Goal: Task Accomplishment & Management: Manage account settings

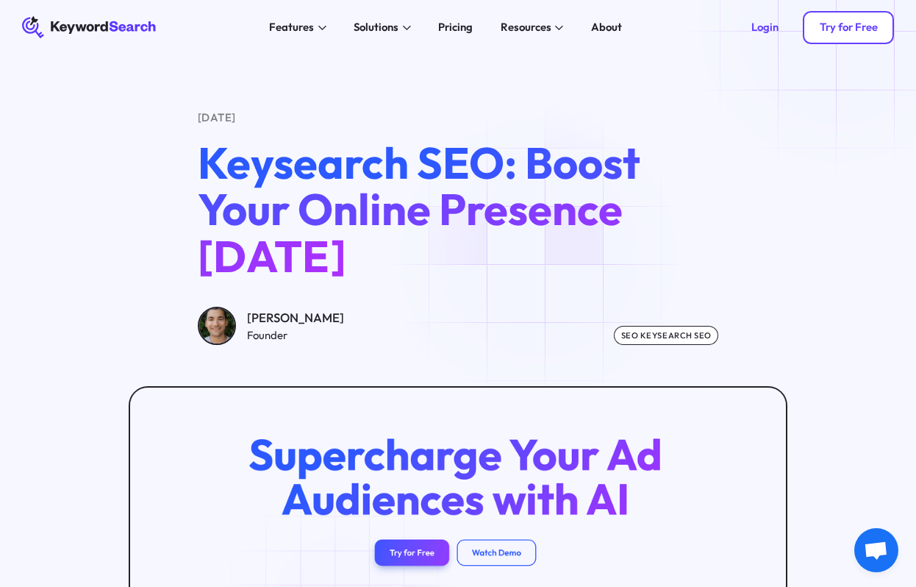
click at [838, 24] on div "Try for Free" at bounding box center [849, 28] width 58 height 14
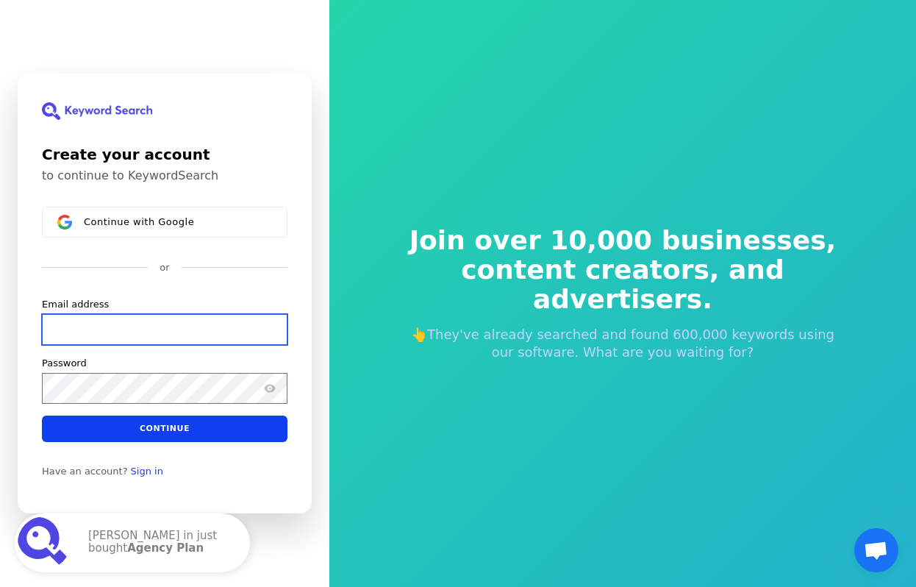
click at [120, 328] on input "Email address" at bounding box center [165, 329] width 246 height 31
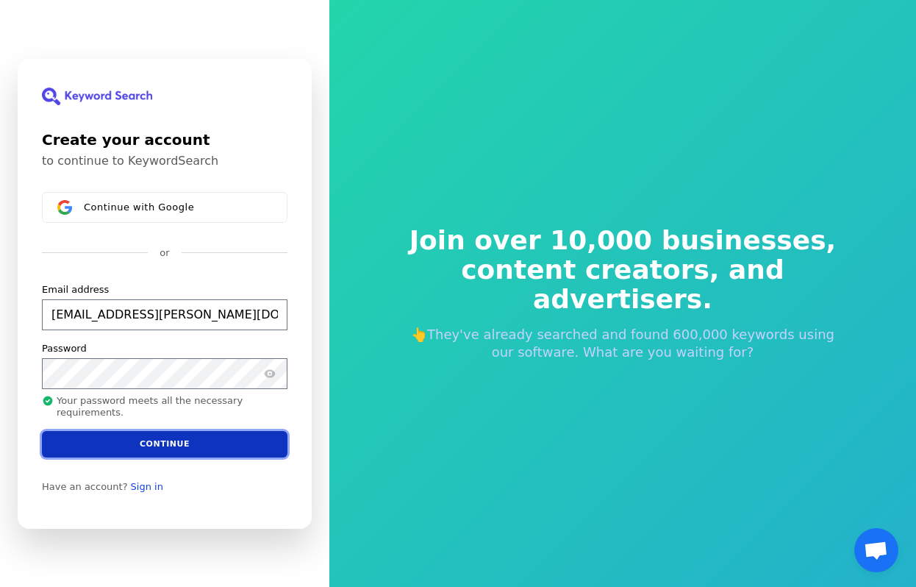
click at [128, 441] on button "Continue" at bounding box center [165, 443] width 246 height 26
type input "[EMAIL_ADDRESS][PERSON_NAME][DOMAIN_NAME]"
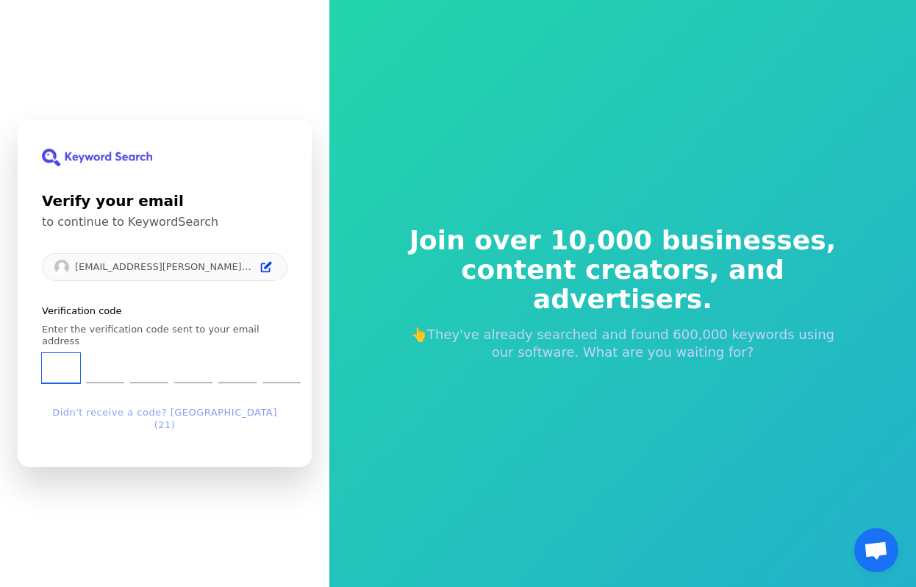
click at [60, 375] on input "Enter verification code. Digit 1" at bounding box center [61, 368] width 38 height 30
type input "0"
type input "4"
type input "9"
type input "4"
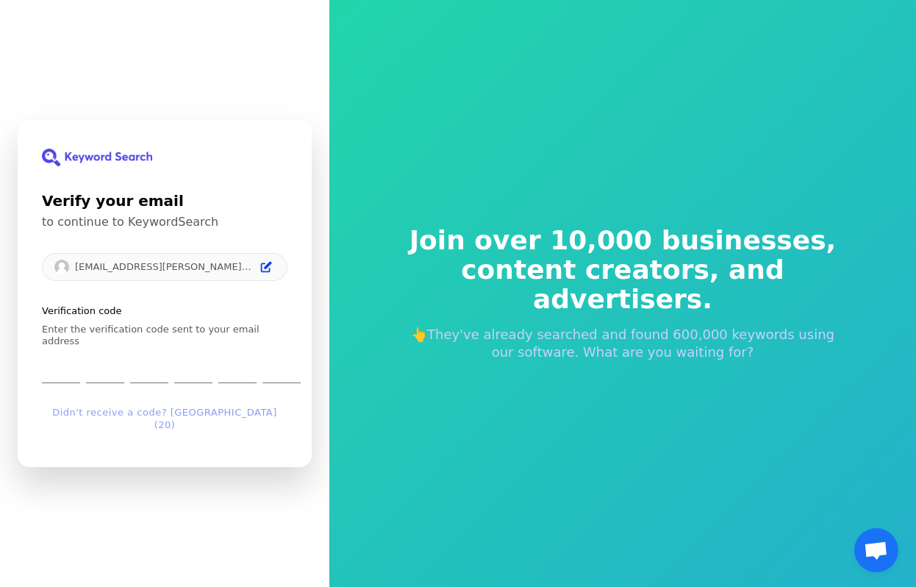
type input "1"
type input "6"
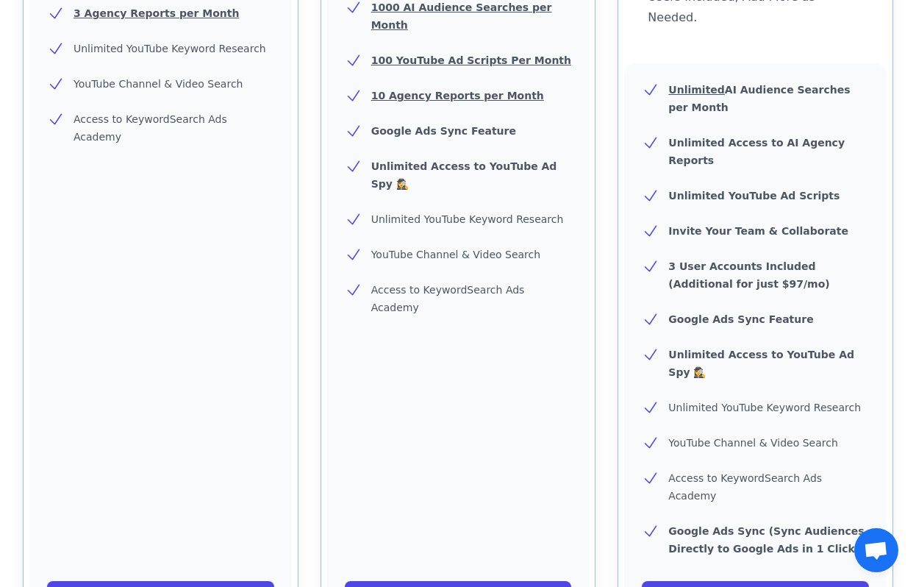
scroll to position [509, 0]
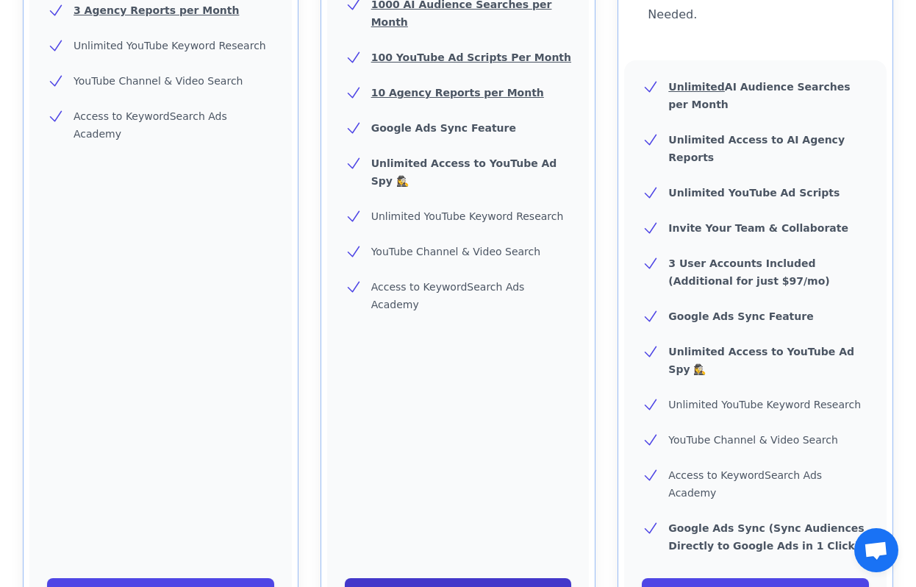
click at [477, 578] on link "Start Your Free Trial!" at bounding box center [458, 592] width 227 height 29
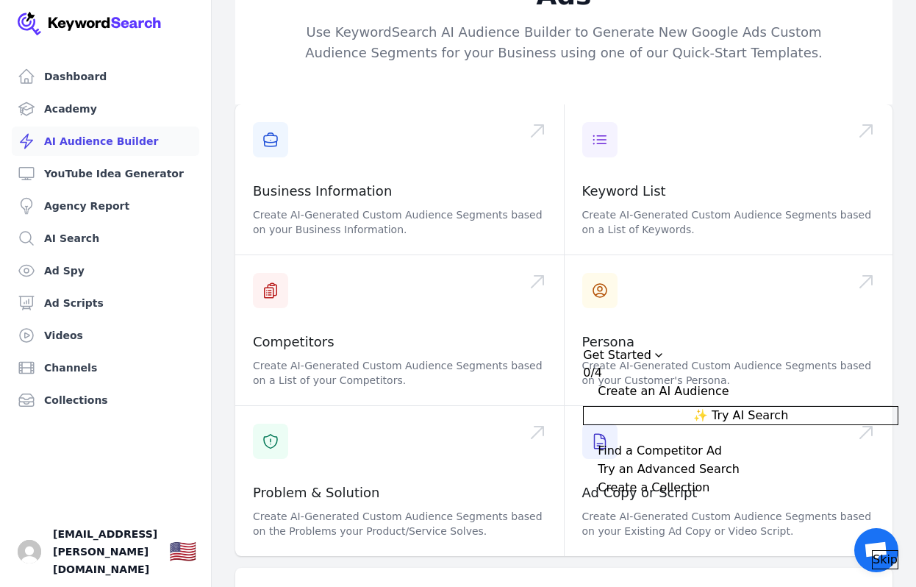
scroll to position [108, 0]
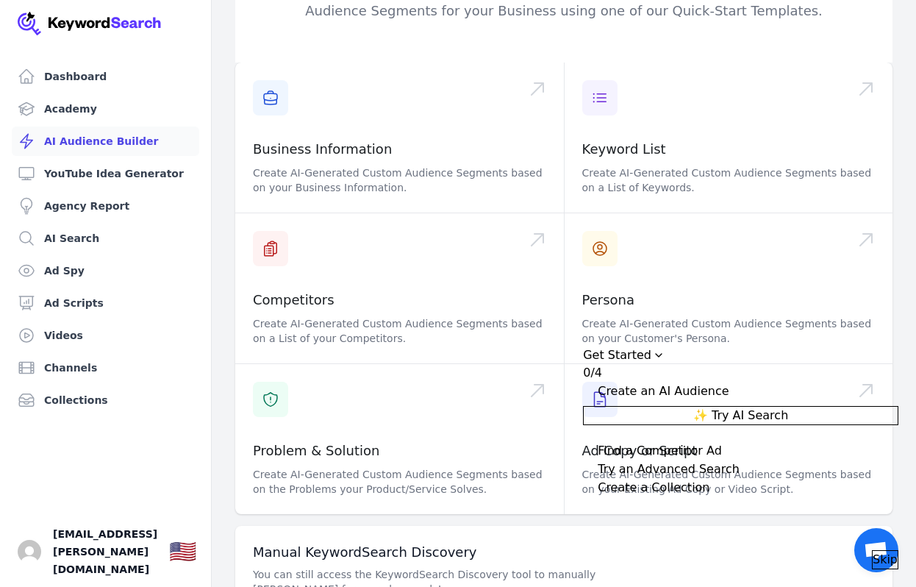
click at [873, 551] on span "Skip" at bounding box center [885, 560] width 25 height 18
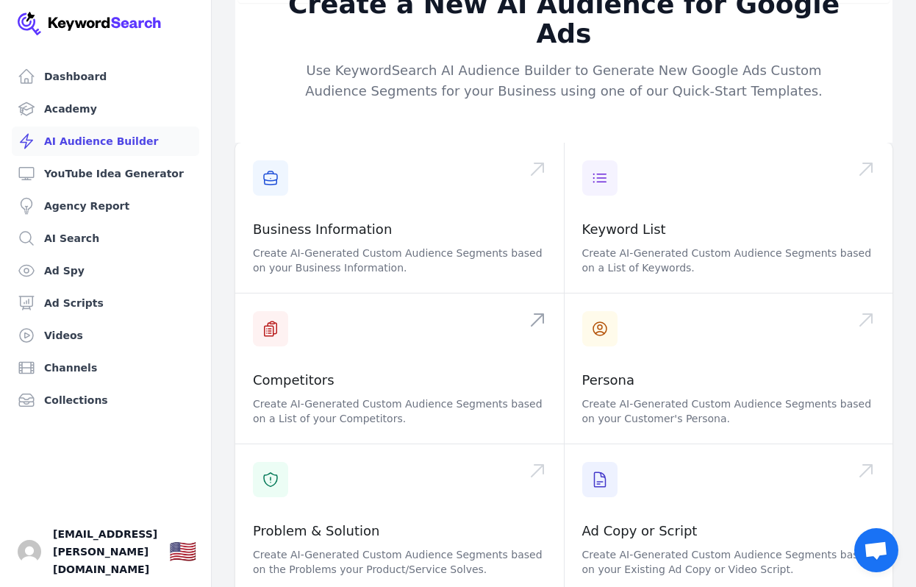
scroll to position [0, 0]
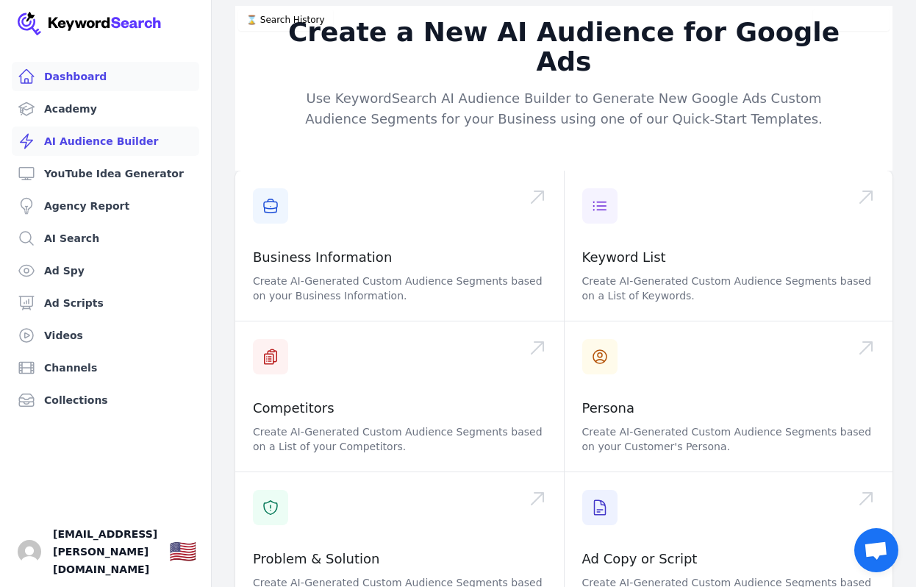
click at [66, 72] on link "Dashboard" at bounding box center [105, 76] width 187 height 29
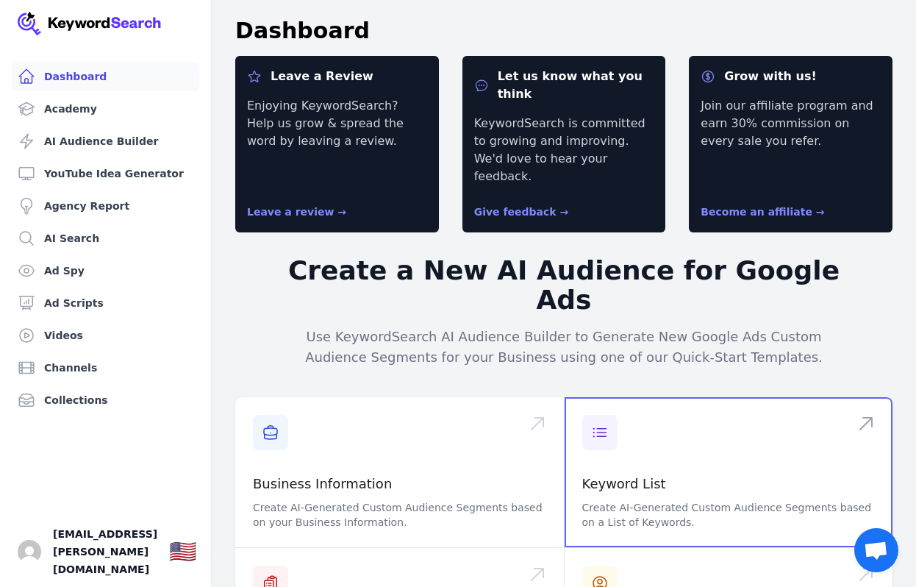
click at [634, 397] on span at bounding box center [729, 472] width 329 height 150
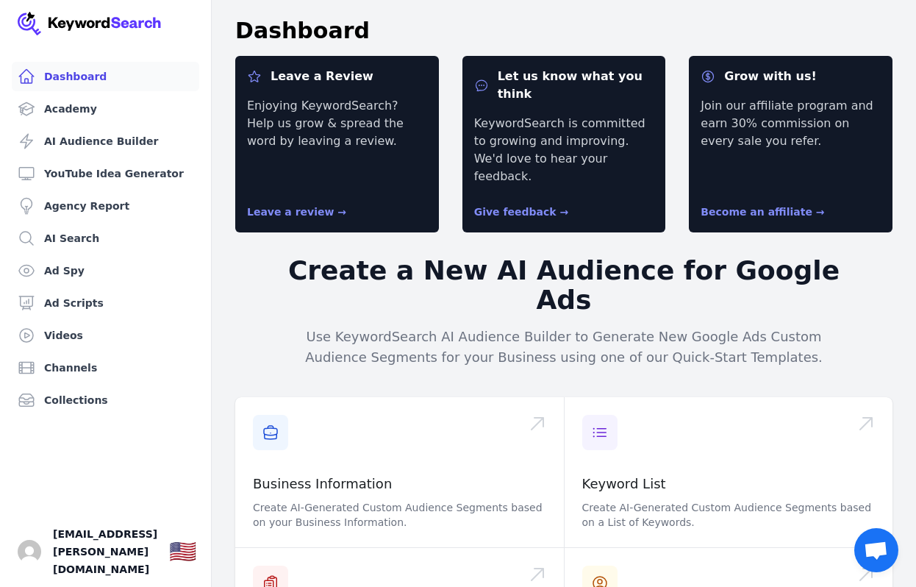
click at [49, 77] on link "Dashboard" at bounding box center [105, 76] width 187 height 29
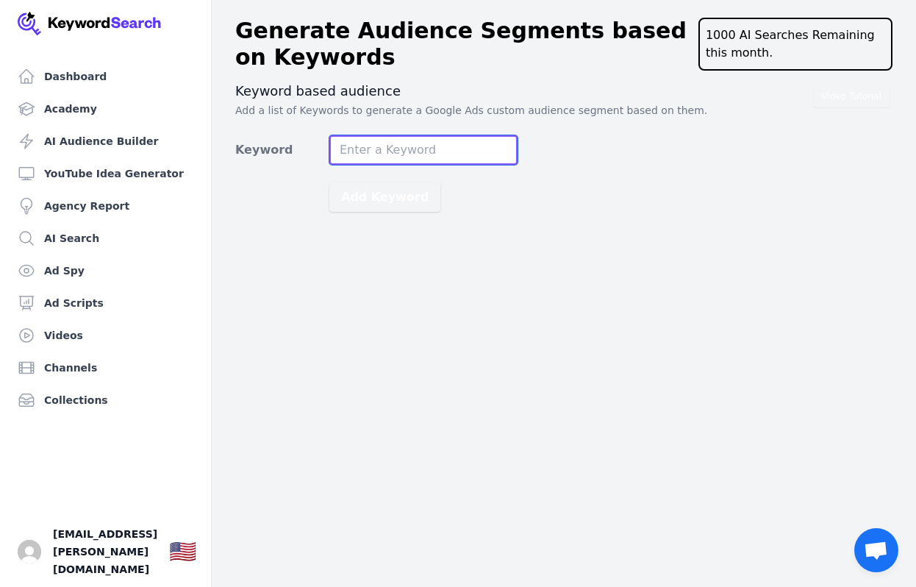
click at [362, 149] on input "Keyword" at bounding box center [423, 149] width 188 height 29
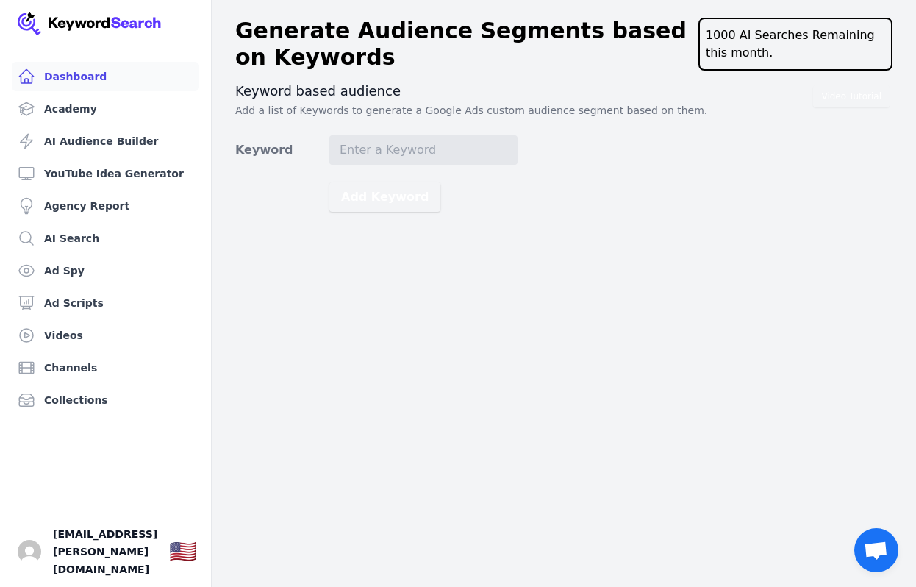
click at [72, 85] on link "Dashboard" at bounding box center [105, 76] width 187 height 29
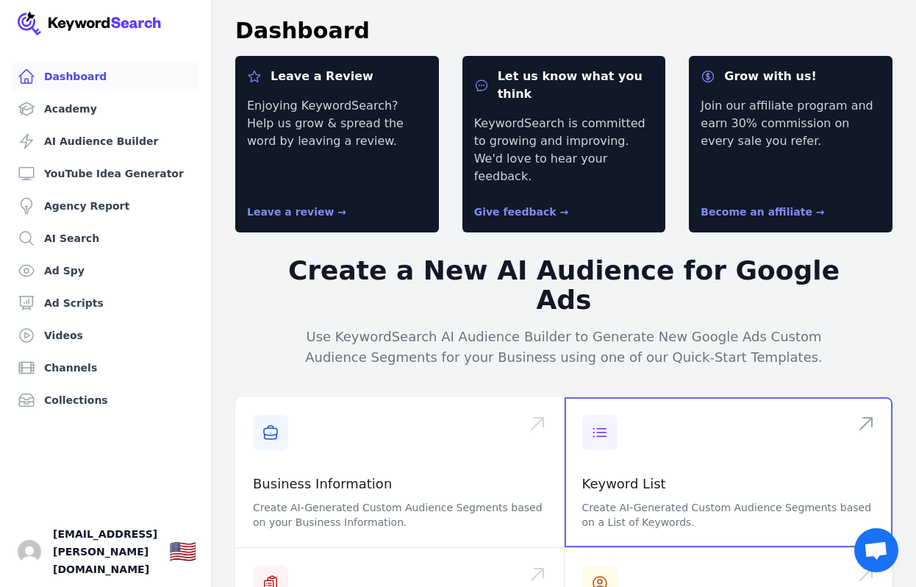
click at [607, 397] on span at bounding box center [729, 472] width 329 height 150
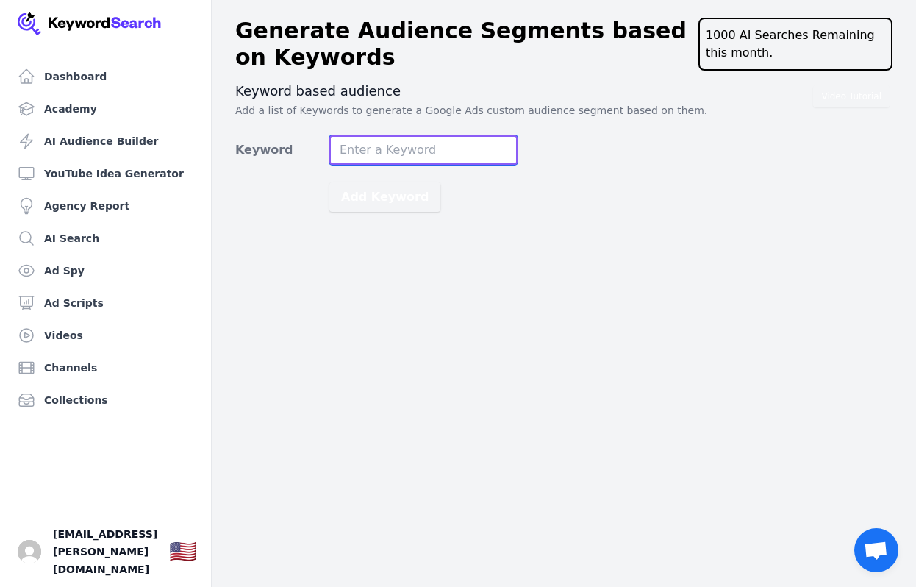
click at [367, 148] on input "Keyword" at bounding box center [423, 149] width 188 height 29
type input "travel quiz"
click at [329, 182] on button "Add Keyword" at bounding box center [384, 196] width 111 height 29
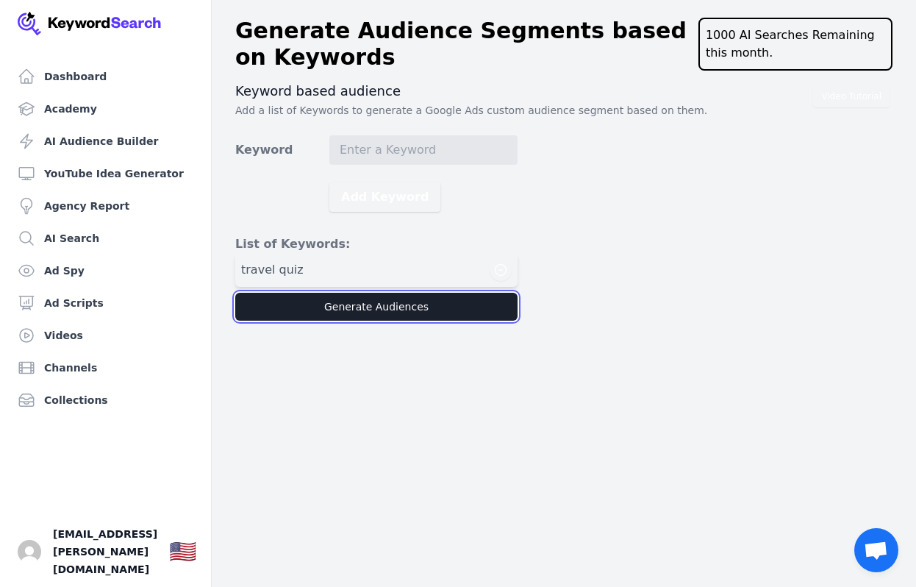
click at [366, 310] on button "Generate Audiences" at bounding box center [376, 307] width 282 height 28
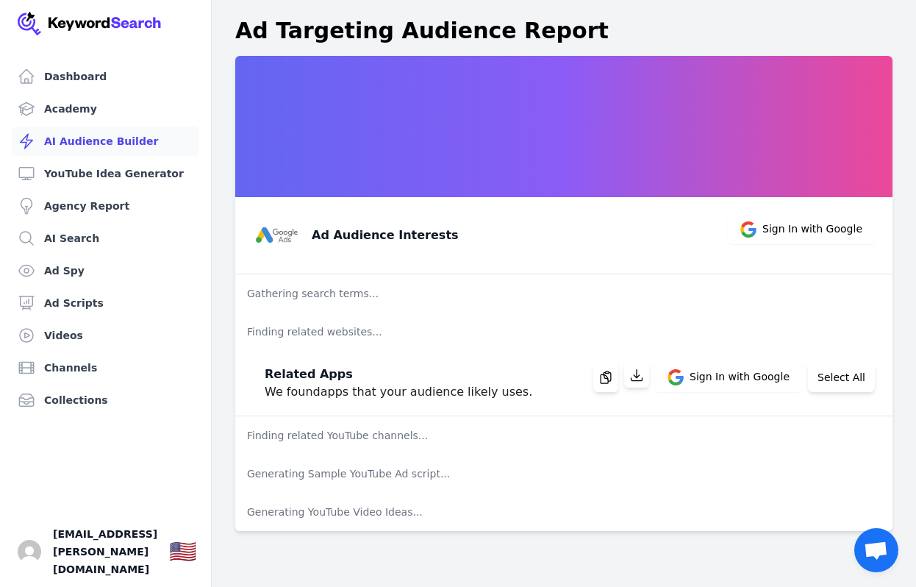
click at [90, 135] on link "AI Audience Builder" at bounding box center [105, 140] width 187 height 29
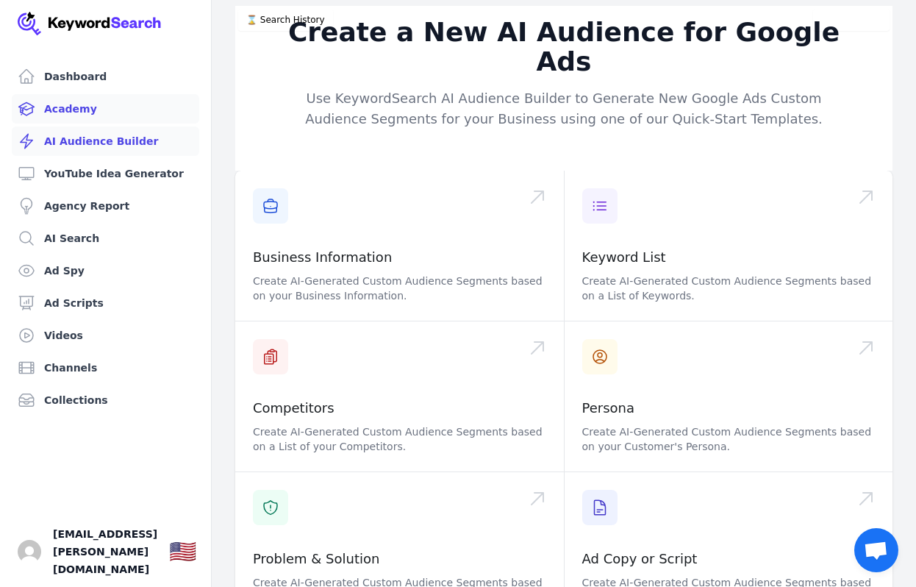
click at [73, 116] on link "Academy" at bounding box center [105, 108] width 187 height 29
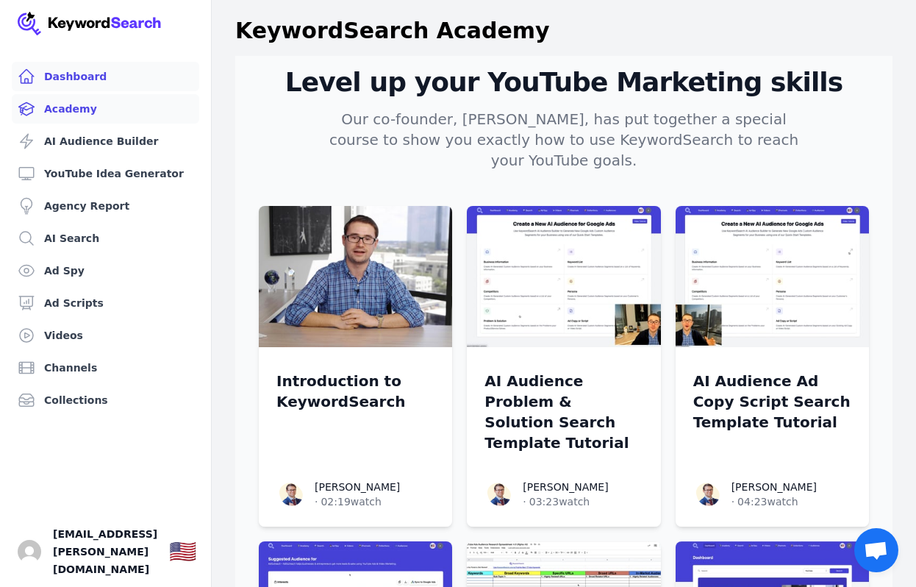
click at [69, 68] on link "Dashboard" at bounding box center [105, 76] width 187 height 29
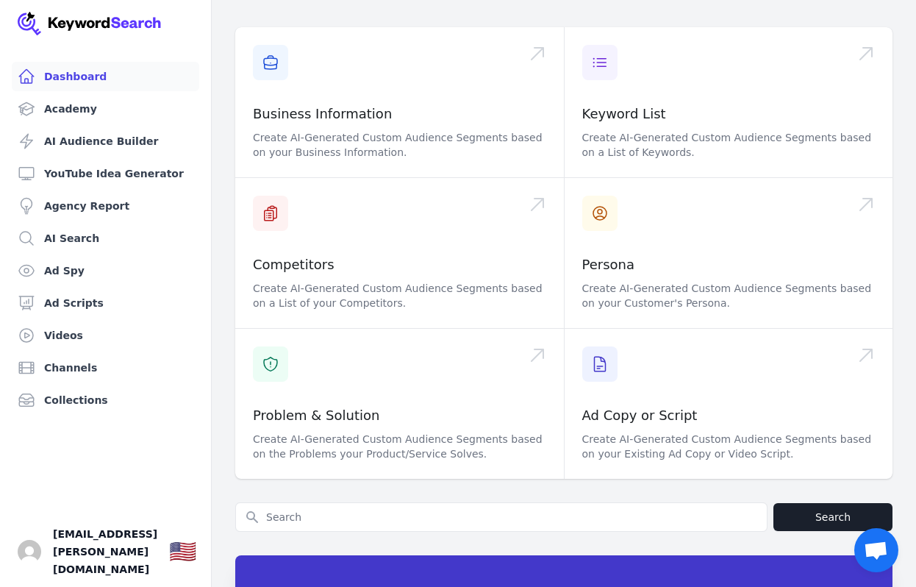
scroll to position [496, 0]
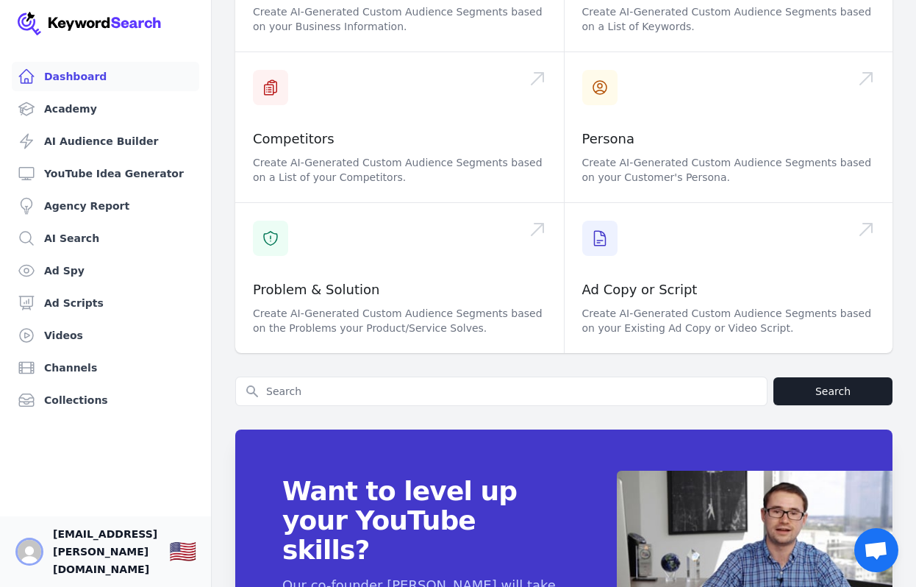
click at [35, 561] on img "Open user button" at bounding box center [30, 552] width 24 height 24
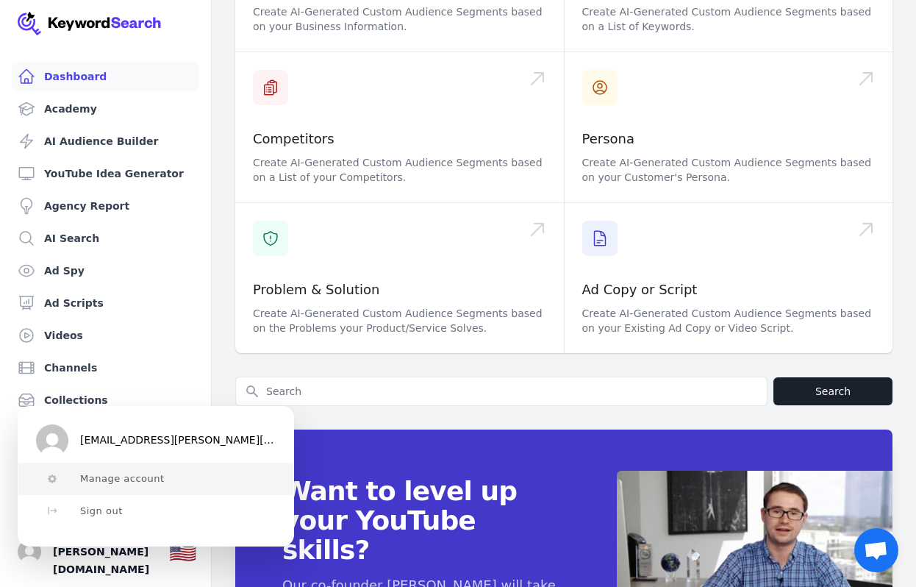
click at [114, 484] on button "Manage account" at bounding box center [155, 478] width 275 height 32
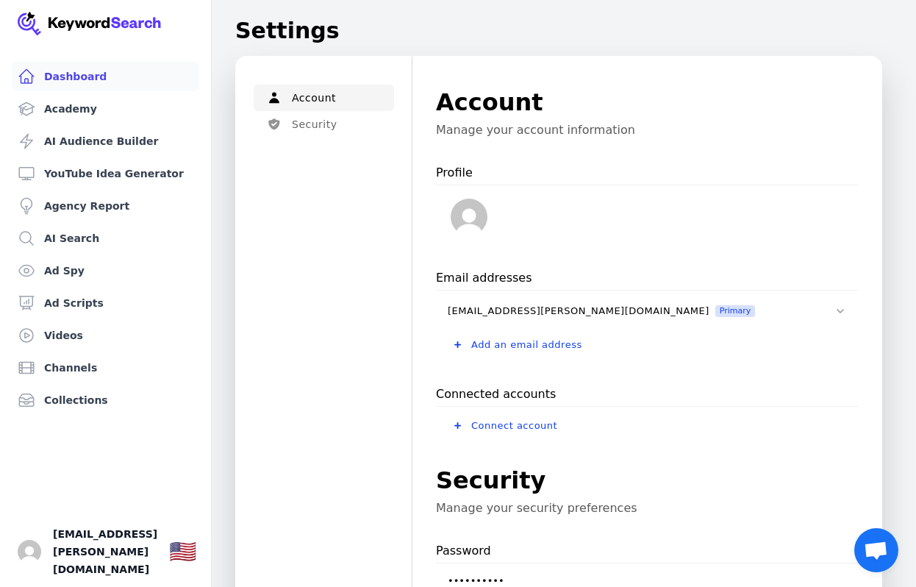
click at [62, 72] on link "Dashboard" at bounding box center [105, 76] width 187 height 29
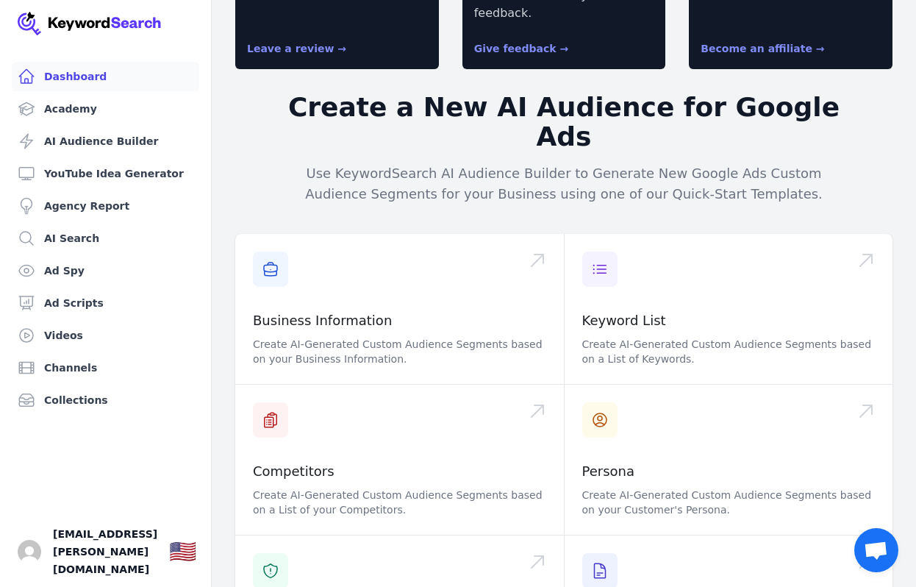
scroll to position [176, 0]
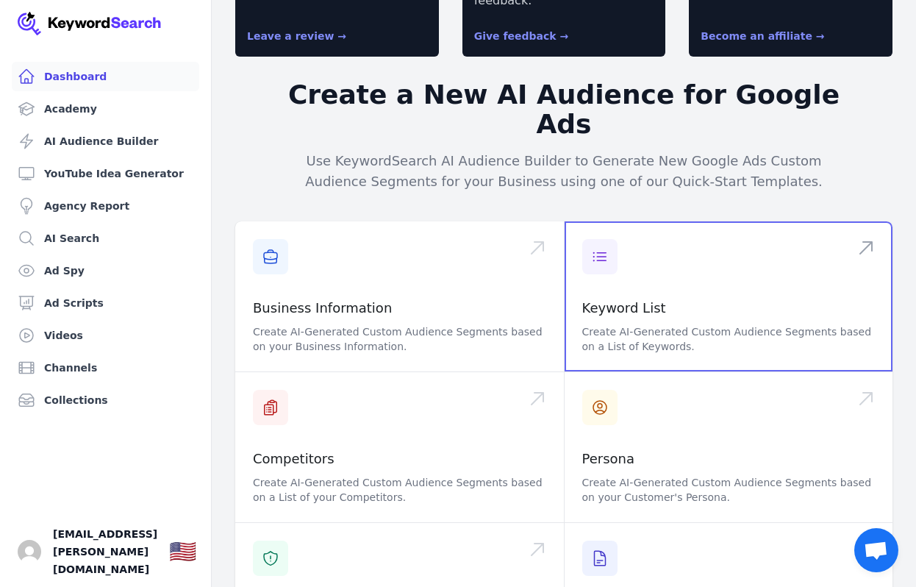
click at [603, 255] on span at bounding box center [729, 296] width 329 height 150
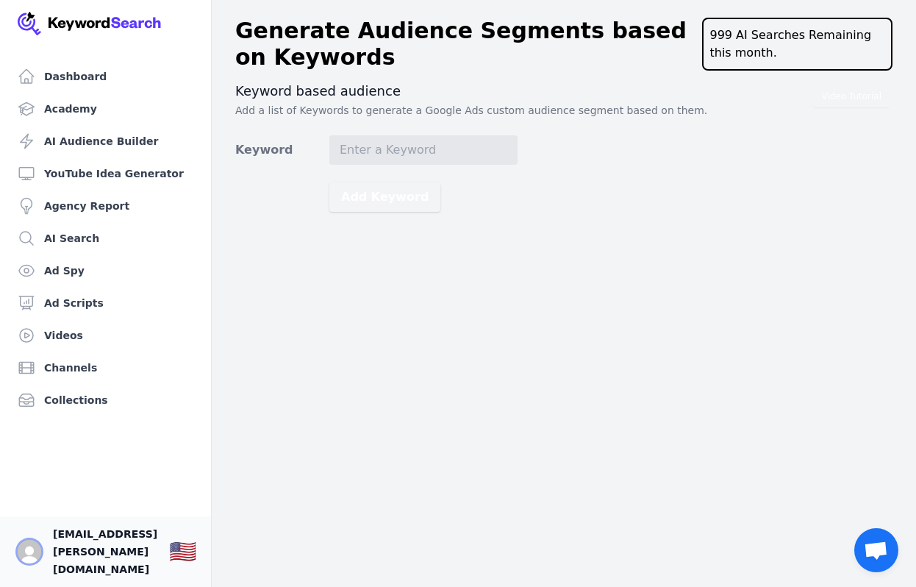
click at [36, 562] on img "Open user button" at bounding box center [30, 552] width 24 height 24
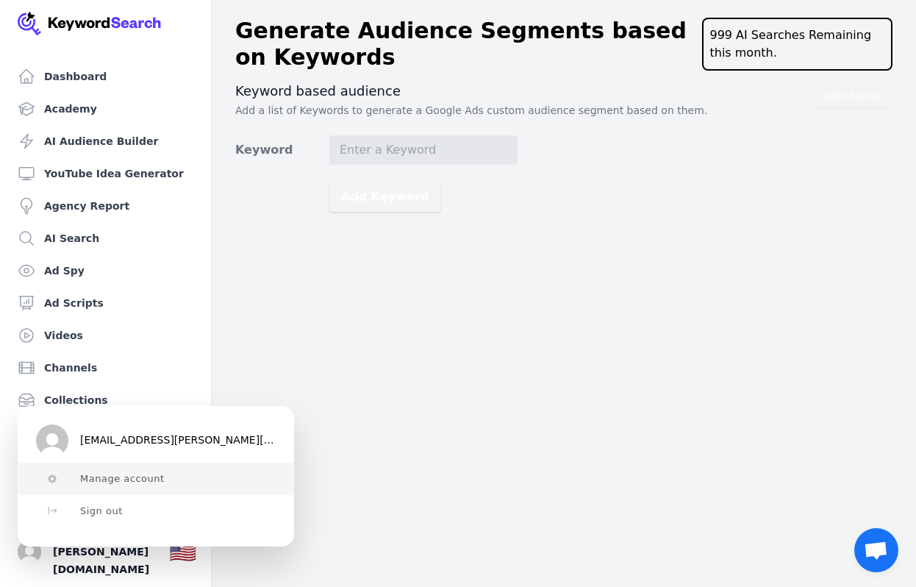
click at [100, 483] on span "Manage account" at bounding box center [122, 479] width 85 height 12
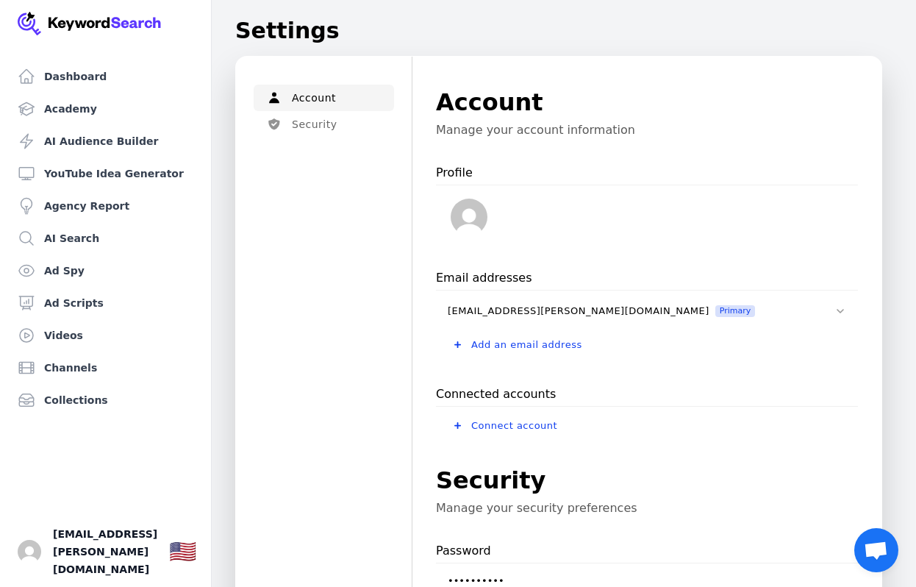
scroll to position [479, 0]
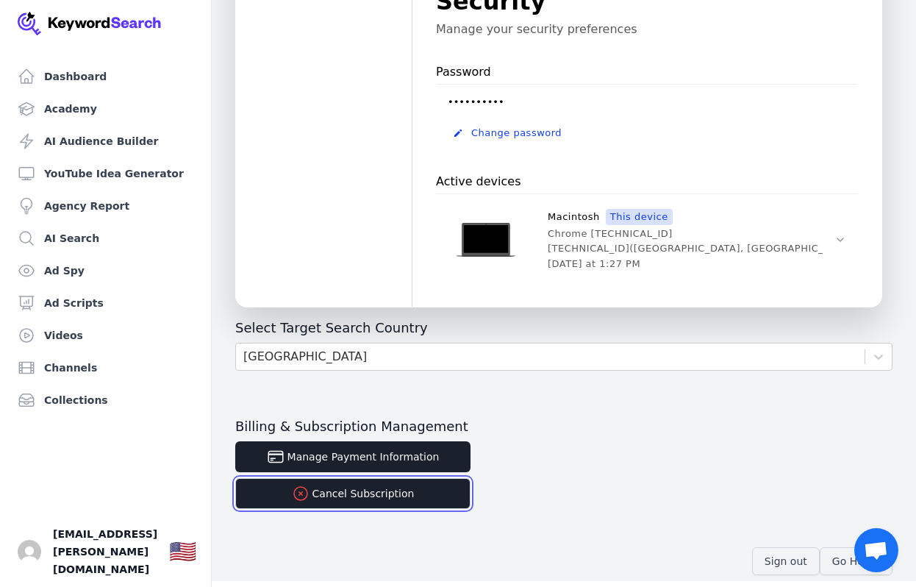
click at [377, 493] on button "Cancel Subscription" at bounding box center [352, 493] width 235 height 31
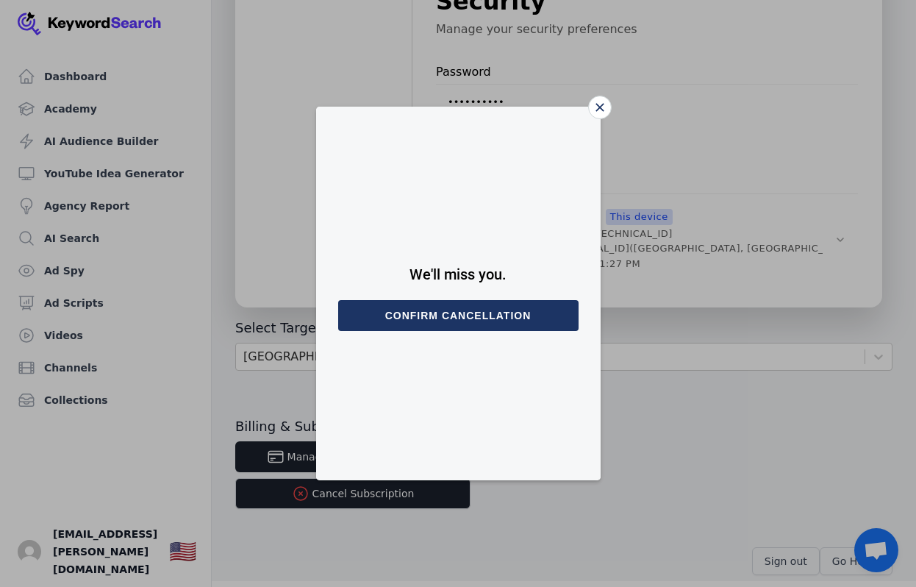
click at [440, 319] on button "Confirm cancellation" at bounding box center [458, 315] width 240 height 31
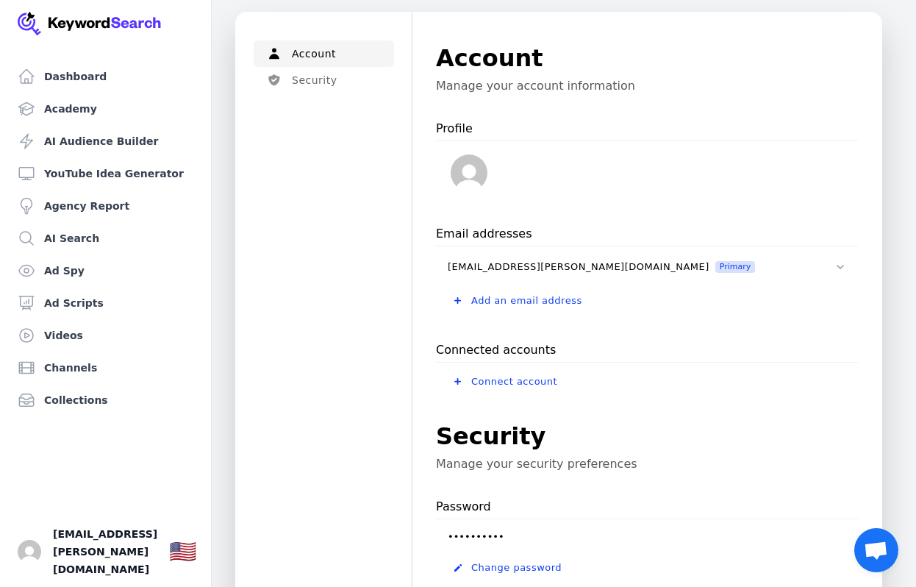
scroll to position [127, 0]
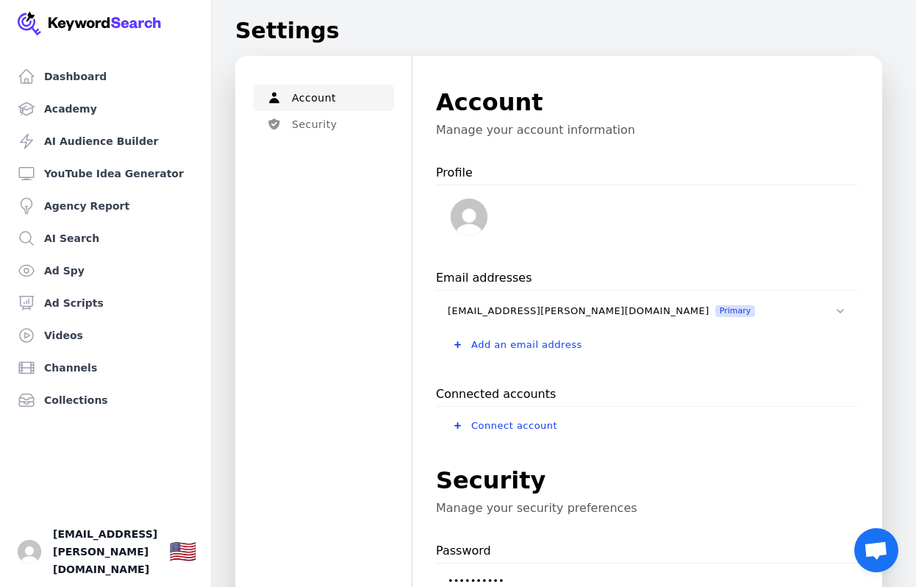
scroll to position [490, 0]
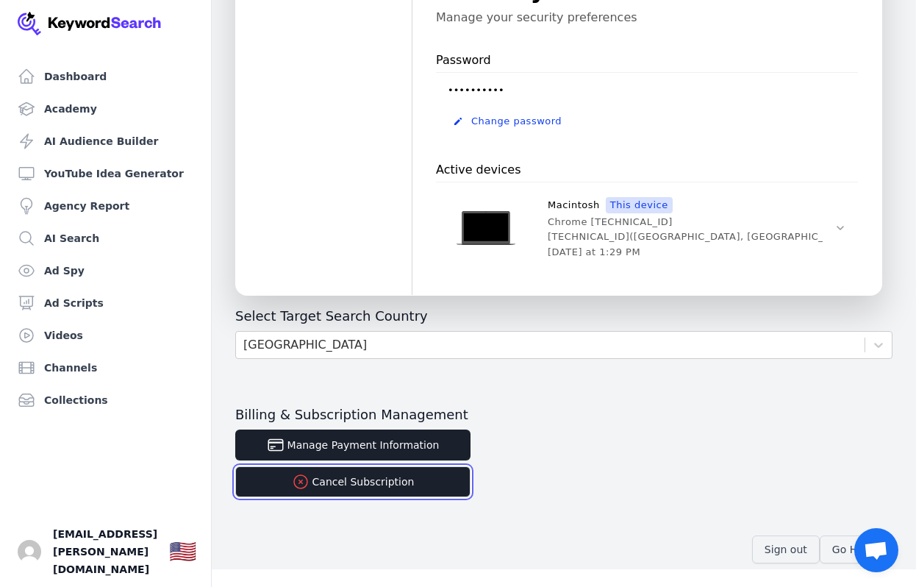
click at [362, 486] on button "Cancel Subscription" at bounding box center [352, 481] width 235 height 31
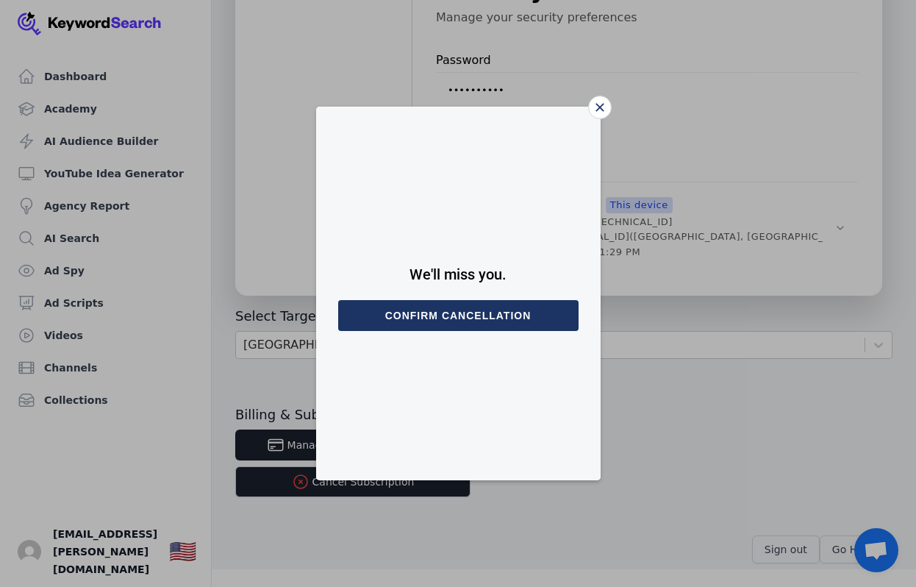
click at [434, 323] on button "Confirm cancellation" at bounding box center [458, 315] width 240 height 31
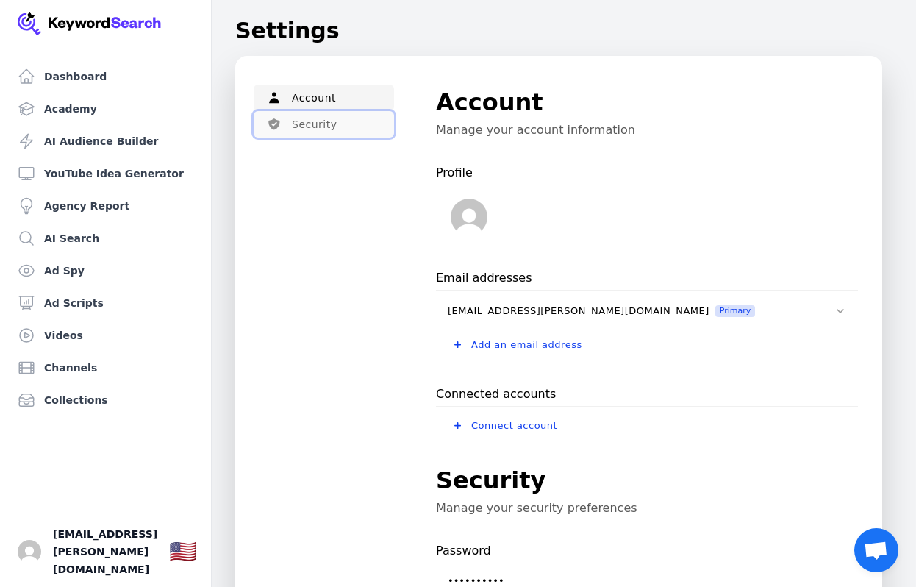
click at [311, 131] on button "Security" at bounding box center [324, 124] width 140 height 26
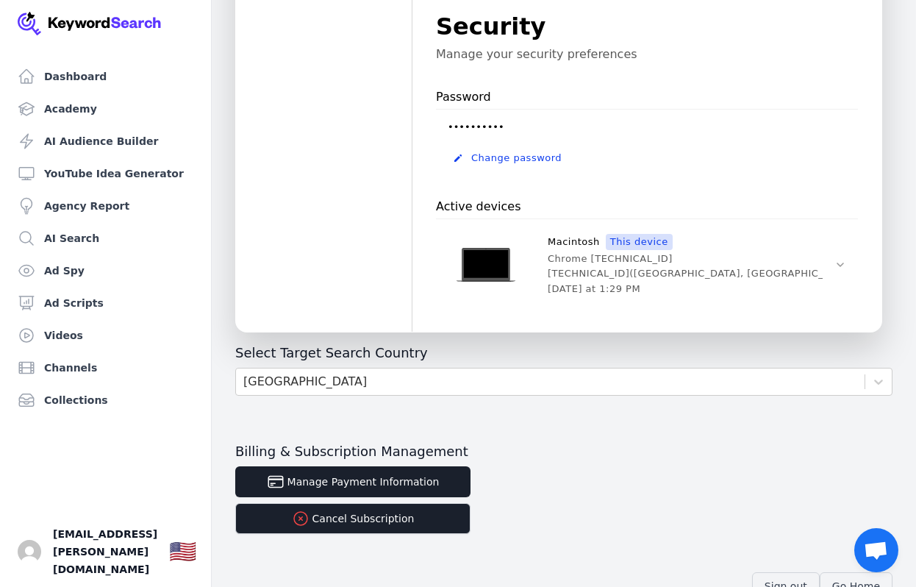
scroll to position [462, 0]
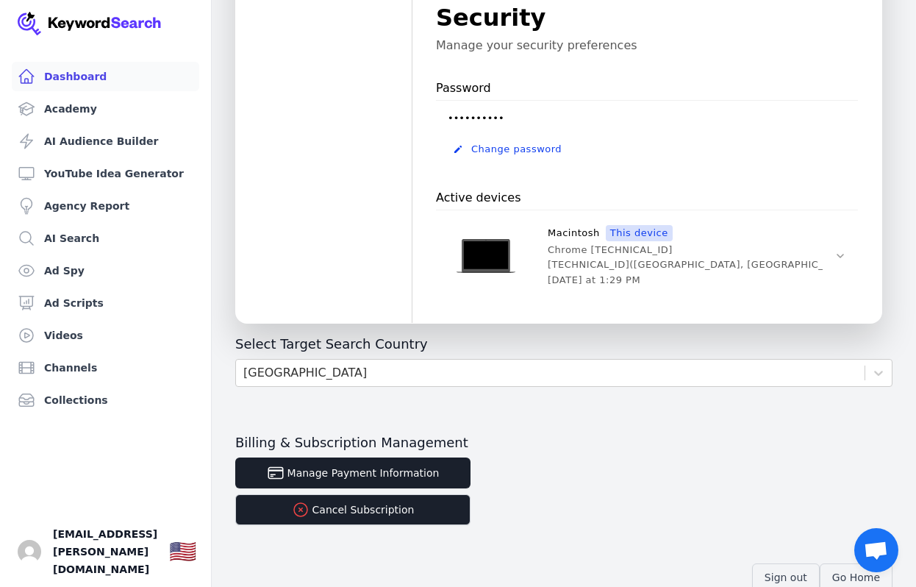
click at [58, 81] on link "Dashboard" at bounding box center [105, 76] width 187 height 29
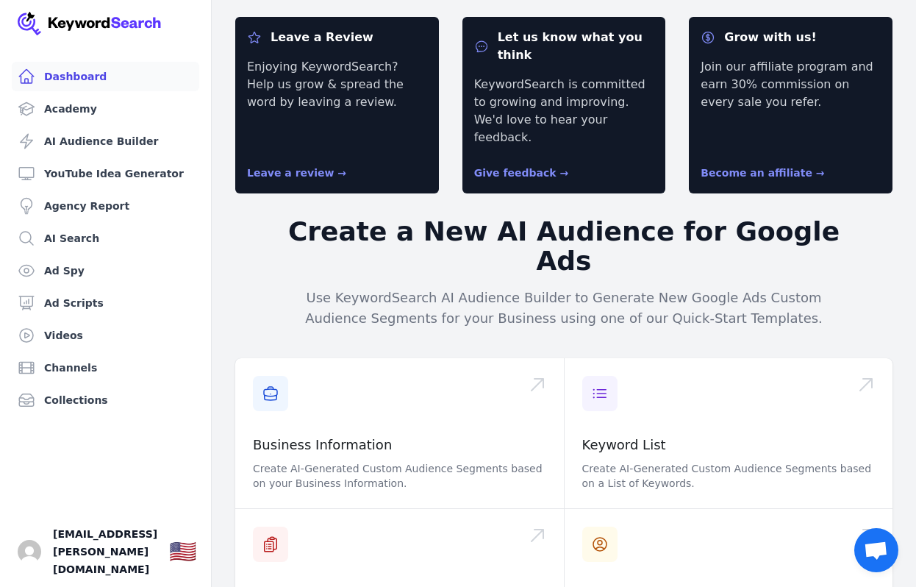
scroll to position [229, 0]
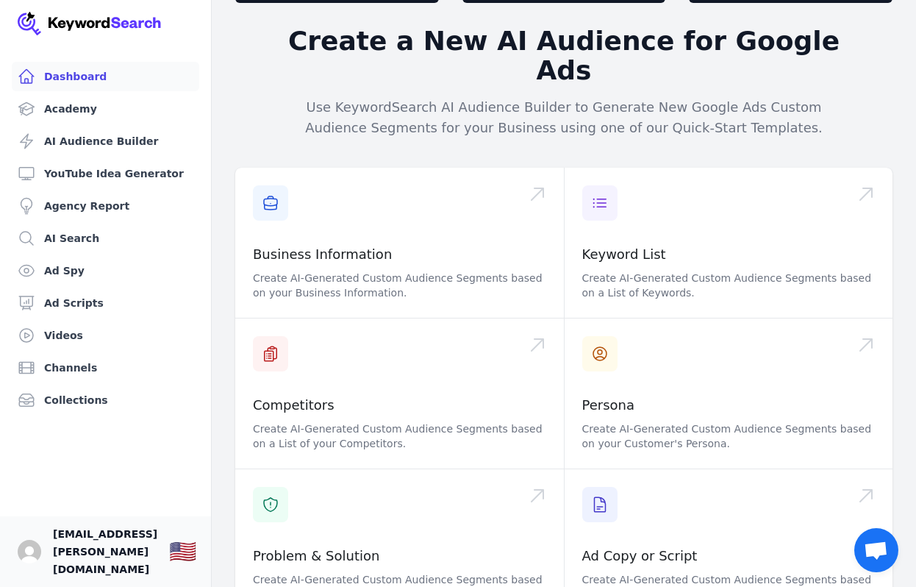
click at [68, 556] on span "[EMAIL_ADDRESS][PERSON_NAME][DOMAIN_NAME]" at bounding box center [105, 551] width 104 height 53
click at [24, 563] on img "Open user button" at bounding box center [30, 552] width 24 height 24
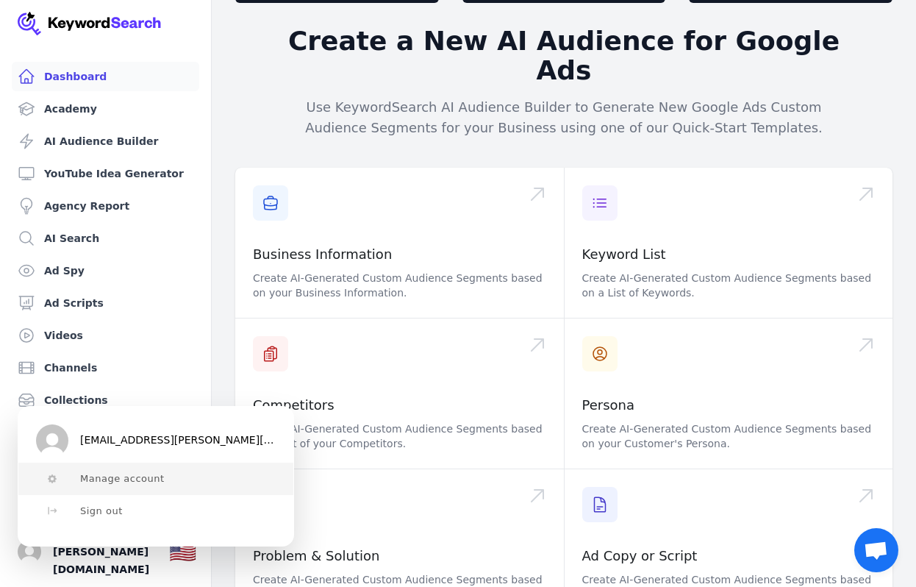
click at [106, 486] on button "Manage account" at bounding box center [155, 478] width 275 height 32
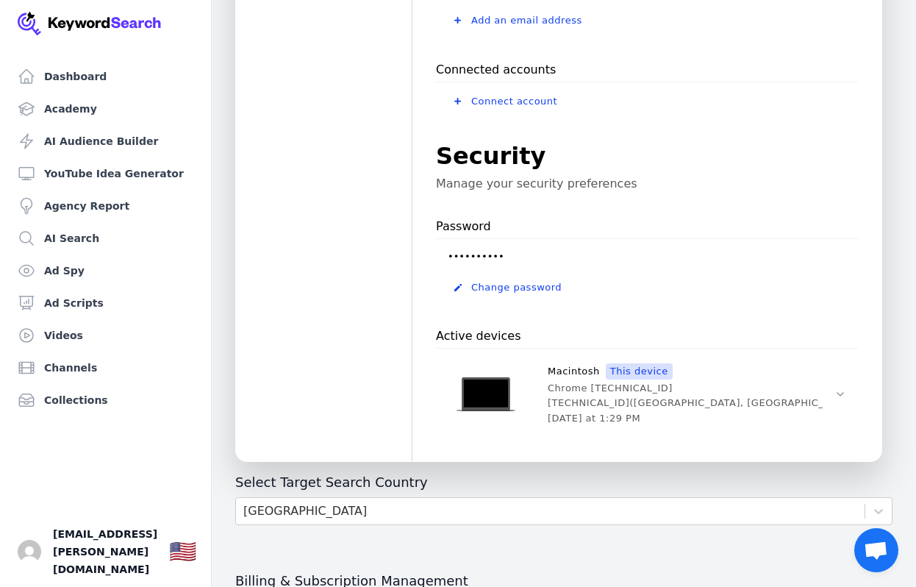
scroll to position [490, 0]
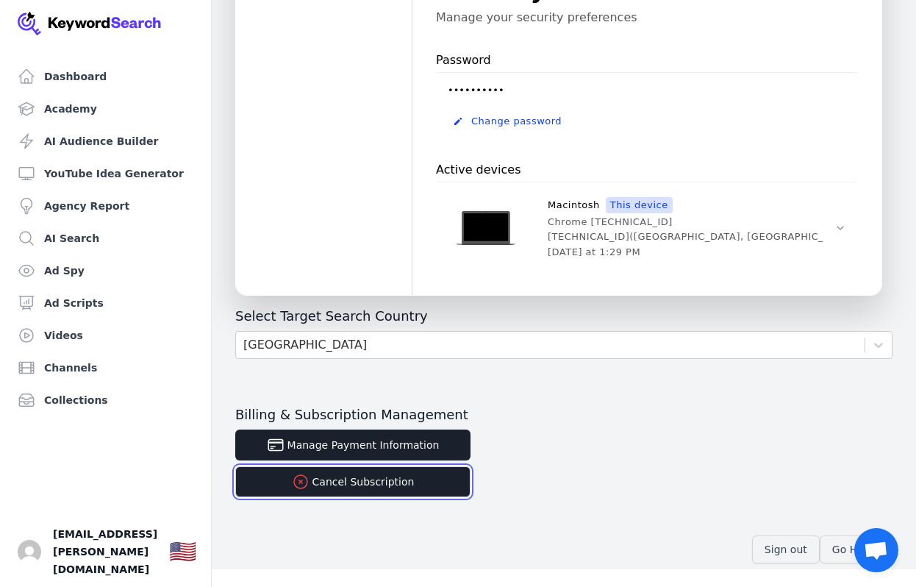
click at [346, 484] on button "Cancel Subscription" at bounding box center [352, 481] width 235 height 31
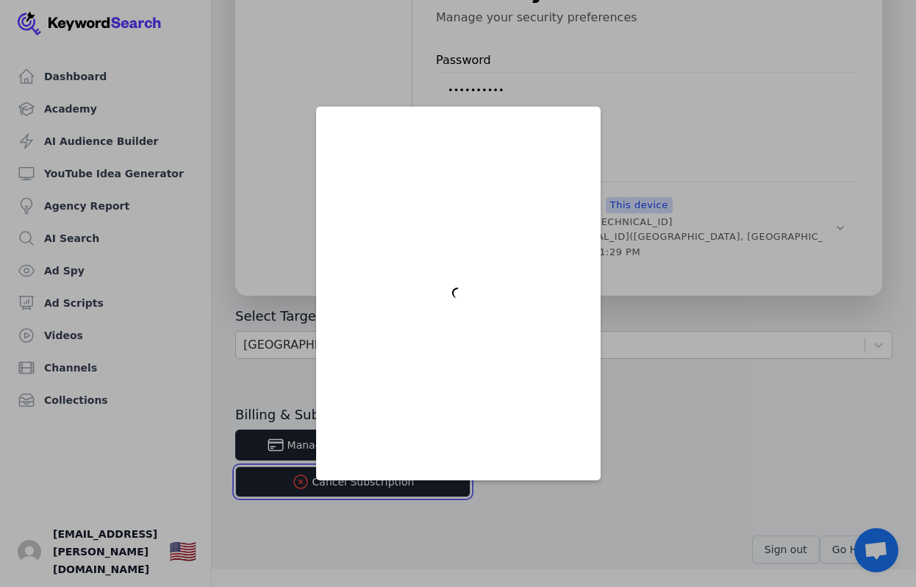
scroll to position [0, 0]
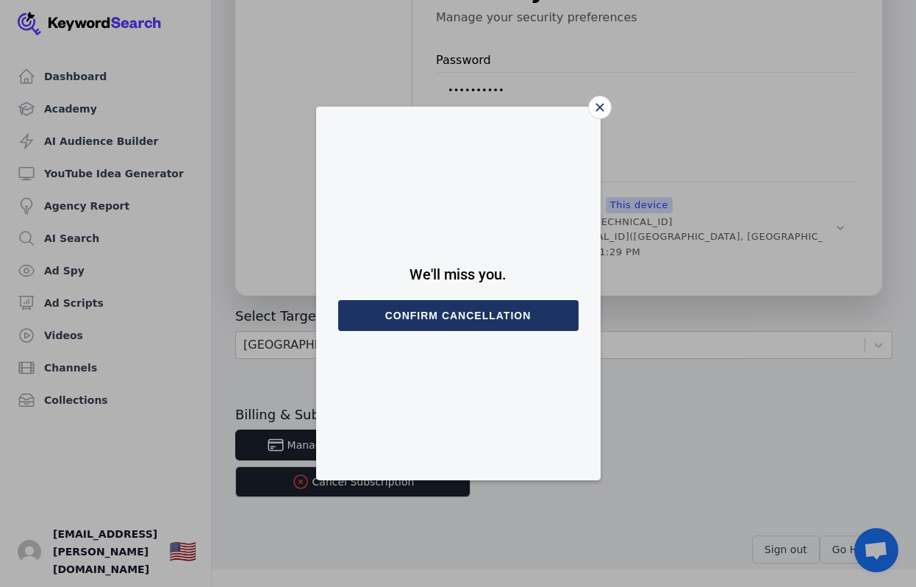
click at [466, 325] on button "Confirm cancellation" at bounding box center [458, 315] width 240 height 31
